Goal: Book appointment/travel/reservation

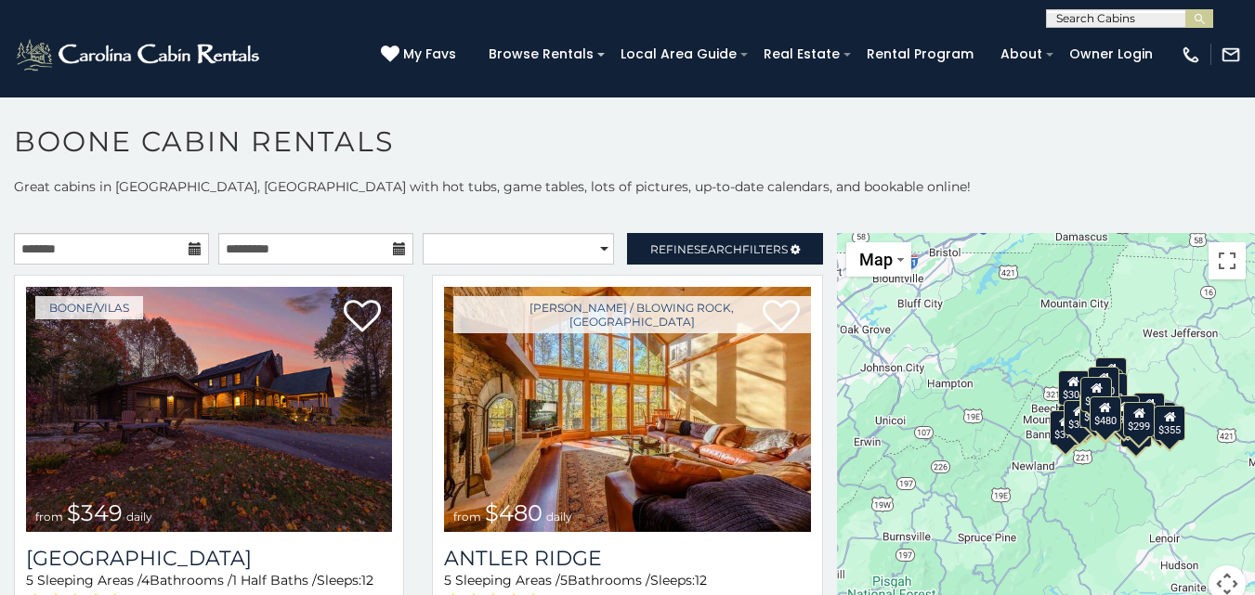
click at [206, 140] on h1 "Boone Cabin Rentals" at bounding box center [627, 150] width 1255 height 53
drag, startPoint x: 210, startPoint y: 138, endPoint x: 300, endPoint y: 184, distance: 100.9
click at [245, 158] on h1 "Boone Cabin Rentals" at bounding box center [627, 150] width 1255 height 53
